Goal: Information Seeking & Learning: Understand process/instructions

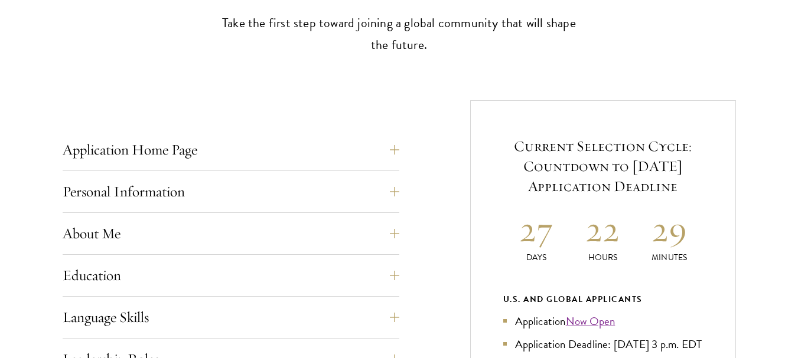
scroll to position [386, 0]
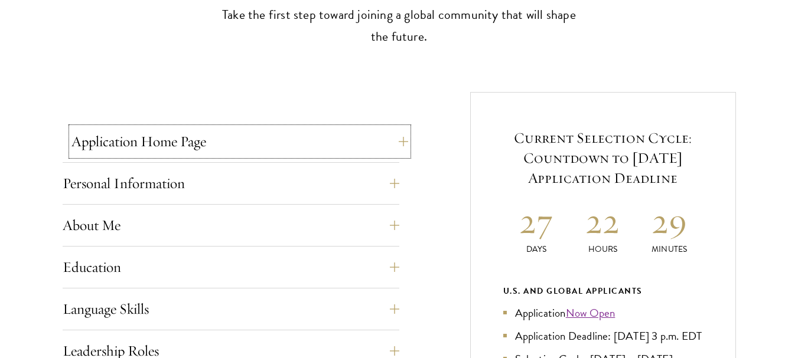
click at [394, 138] on button "Application Home Page" at bounding box center [239, 142] width 337 height 28
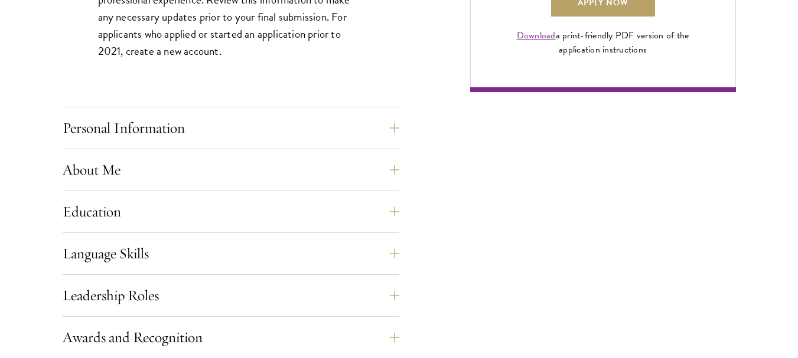
scroll to position [982, 0]
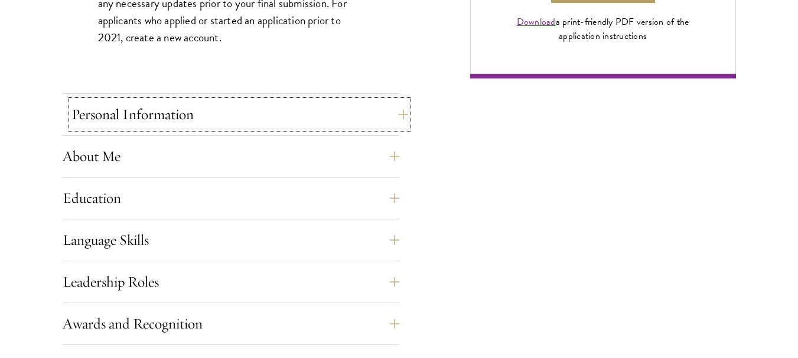
click at [380, 119] on button "Personal Information" at bounding box center [239, 114] width 337 height 28
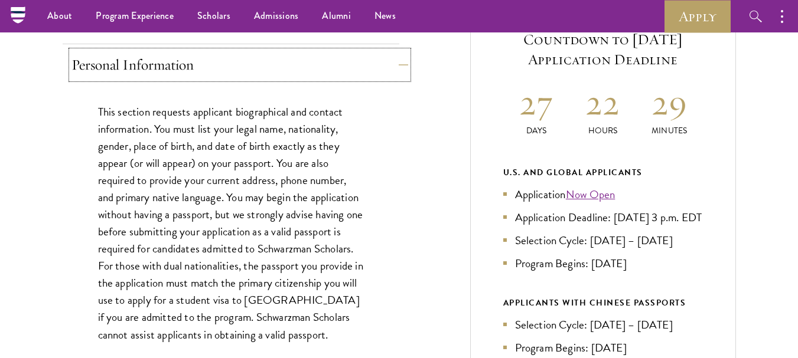
scroll to position [504, 0]
drag, startPoint x: 243, startPoint y: 123, endPoint x: 237, endPoint y: -71, distance: 195.0
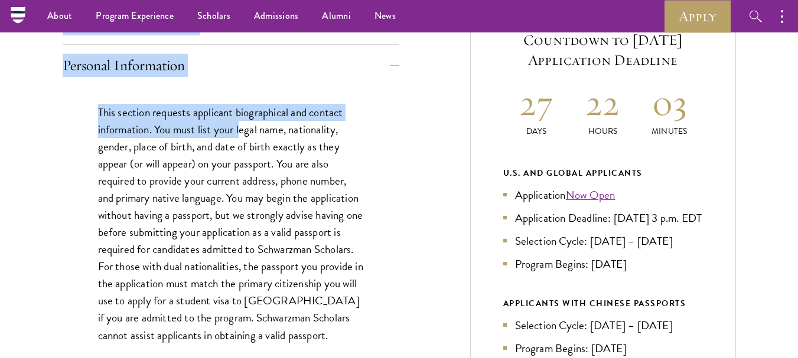
scroll to position [442, 0]
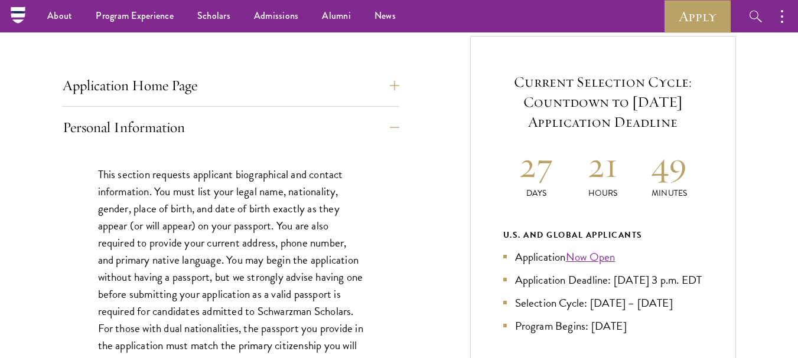
click at [380, 227] on div "This section requests applicant biographical and contact information. You must …" at bounding box center [231, 292] width 337 height 288
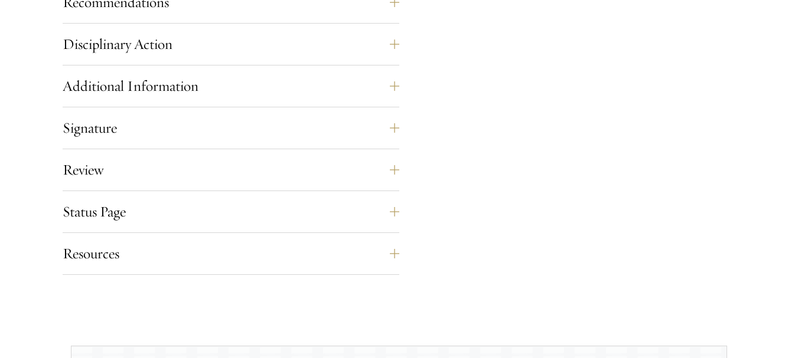
scroll to position [1420, 0]
